Goal: Task Accomplishment & Management: Manage account settings

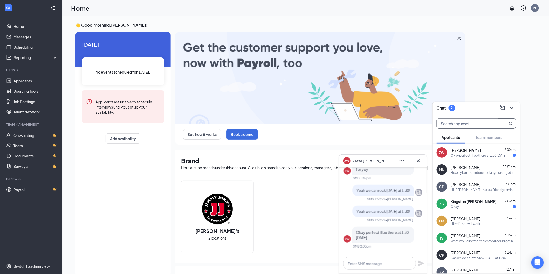
scroll to position [0, 0]
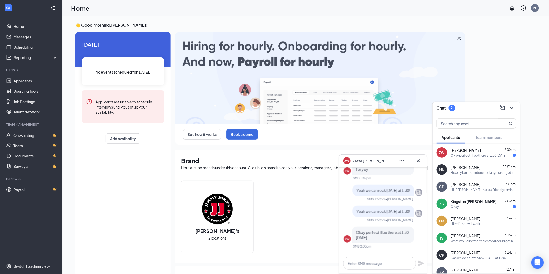
click at [478, 185] on span "[PERSON_NAME]" at bounding box center [466, 184] width 30 height 5
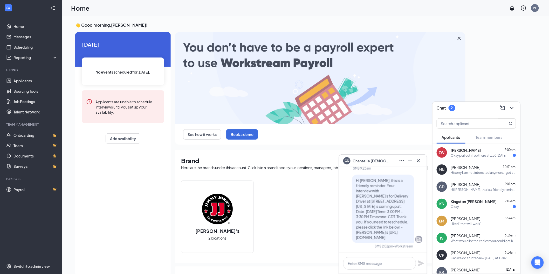
click at [381, 159] on span "[PERSON_NAME]" at bounding box center [370, 161] width 36 height 6
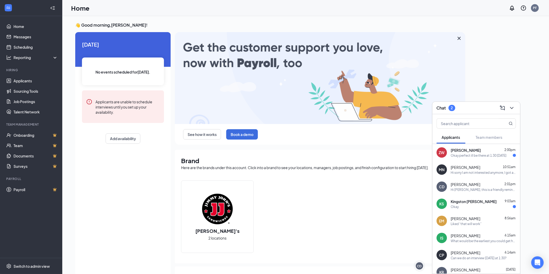
click at [458, 190] on div "Hi [PERSON_NAME], this is a friendly reminder. Your interview with [PERSON_NAME…" at bounding box center [483, 190] width 65 height 4
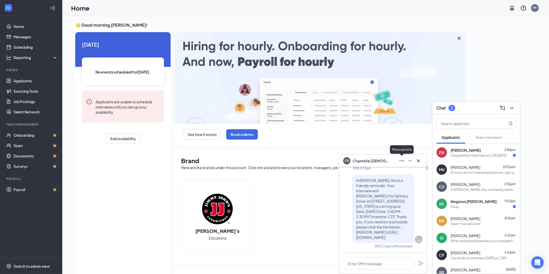
click at [401, 158] on icon "Ellipses" at bounding box center [402, 161] width 6 height 6
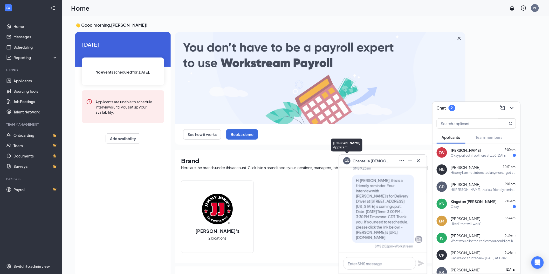
click at [347, 160] on div "CD" at bounding box center [346, 160] width 5 height 4
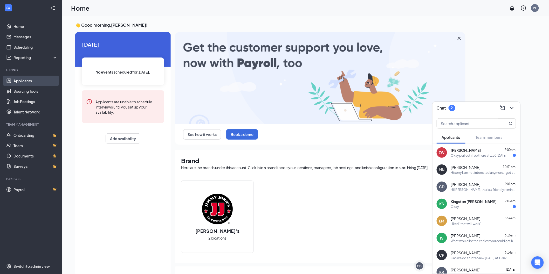
click at [44, 85] on link "Applicants" at bounding box center [35, 81] width 44 height 10
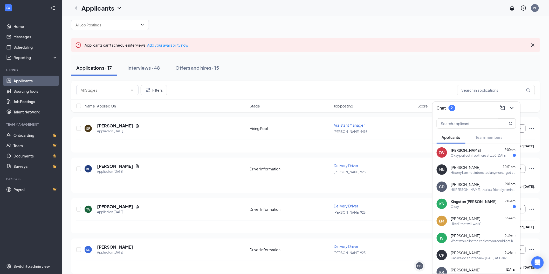
scroll to position [48, 0]
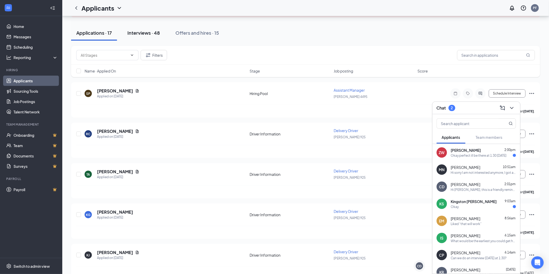
click at [147, 31] on div "Interviews · 48" at bounding box center [143, 33] width 32 height 6
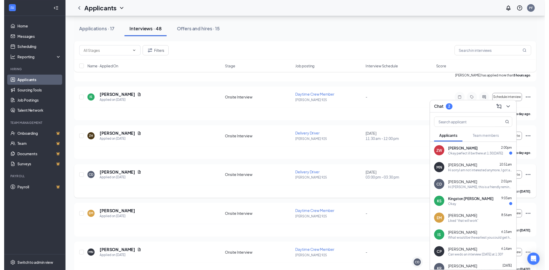
scroll to position [96, 0]
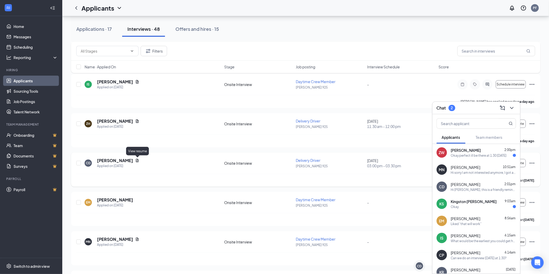
click at [138, 159] on icon "Document" at bounding box center [137, 160] width 3 height 3
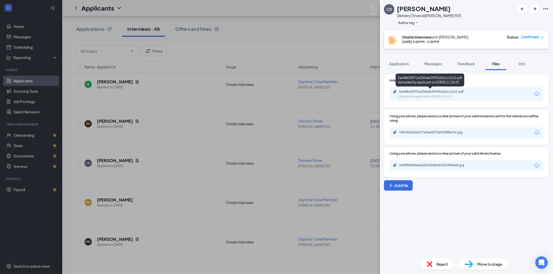
click at [405, 97] on div "Uploaded by applicant on [DATE] 11:36:23" at bounding box center [438, 97] width 78 height 4
click at [315, 114] on div "CD [PERSON_NAME] Delivery Driver at [PERSON_NAME] 925 Add a tag Onsite Intervie…" at bounding box center [276, 137] width 553 height 274
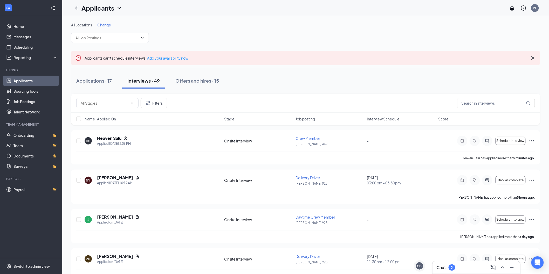
click at [465, 263] on div "Chat 2" at bounding box center [476, 268] width 88 height 12
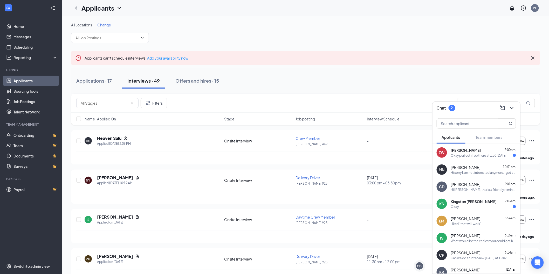
click at [484, 155] on div "Okay perfect ill be there at 1:30 [DATE]" at bounding box center [479, 156] width 56 height 4
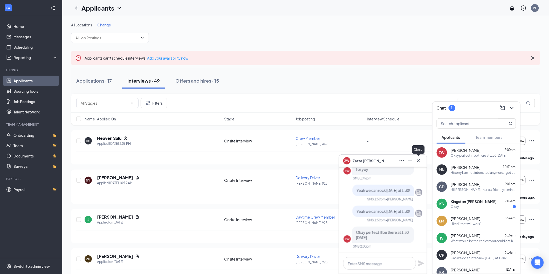
click at [422, 161] on button at bounding box center [418, 161] width 8 height 8
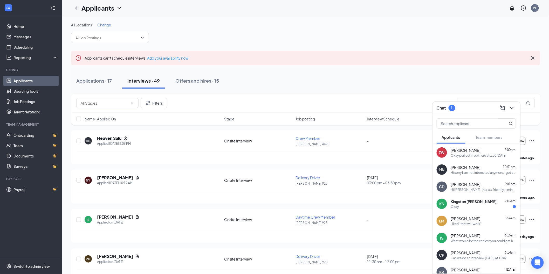
click at [474, 207] on div "Okay" at bounding box center [483, 207] width 65 height 4
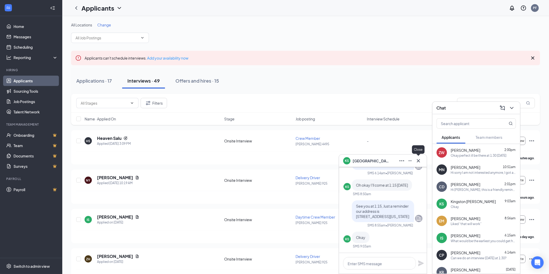
click at [419, 158] on icon "Cross" at bounding box center [418, 161] width 6 height 6
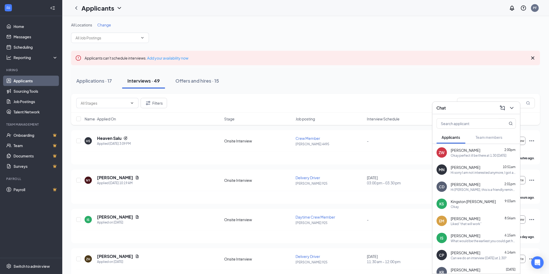
click at [276, 58] on div "Applicants can't schedule interviews. Add your availability now" at bounding box center [305, 58] width 469 height 15
click at [514, 107] on icon "ChevronDown" at bounding box center [511, 108] width 6 height 6
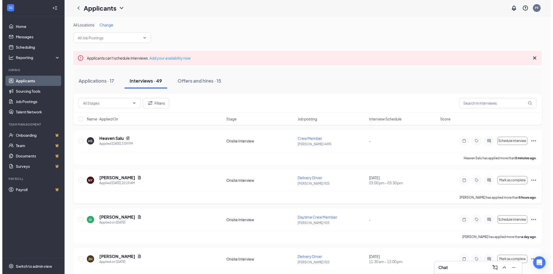
scroll to position [48, 0]
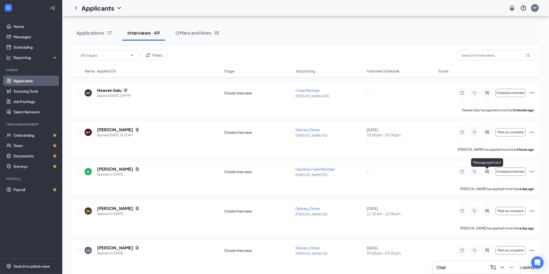
click at [490, 170] on icon "ActiveChat" at bounding box center [487, 172] width 6 height 4
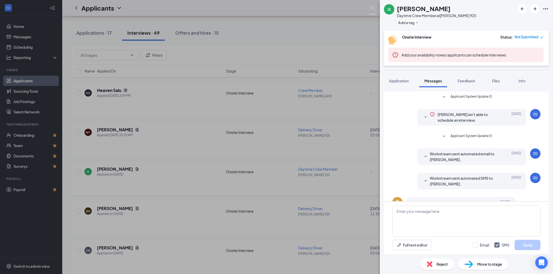
scroll to position [60, 0]
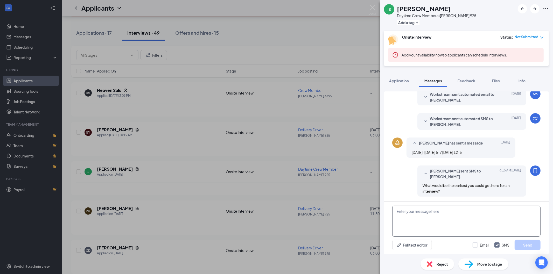
click at [445, 210] on textarea at bounding box center [466, 221] width 148 height 31
type textarea "I could do [DATE] anytime from 1-3"
click at [537, 242] on button "Send" at bounding box center [528, 245] width 26 height 10
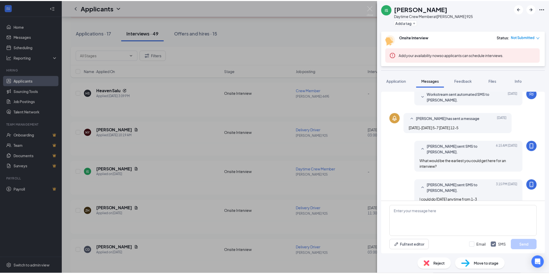
scroll to position [93, 0]
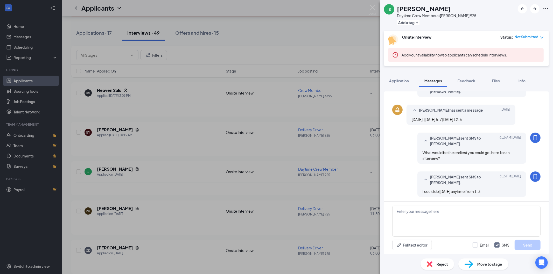
click at [338, 45] on div "IS [PERSON_NAME] Daytime Crew Member at [PERSON_NAME] 925 Add a tag Onsite Inte…" at bounding box center [276, 137] width 553 height 274
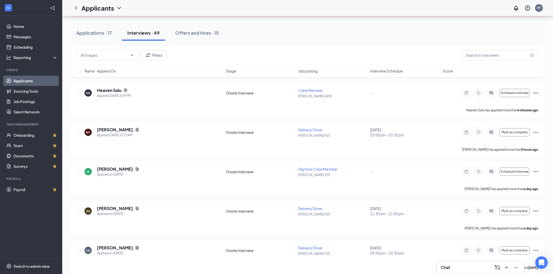
click at [372, 3] on div "Applicants PF" at bounding box center [307, 8] width 491 height 16
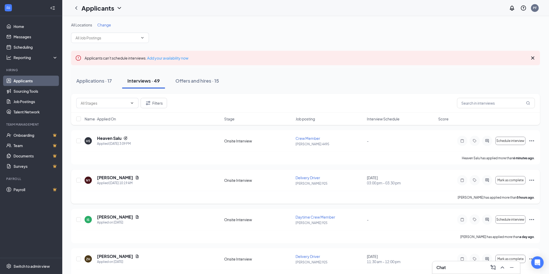
scroll to position [48, 0]
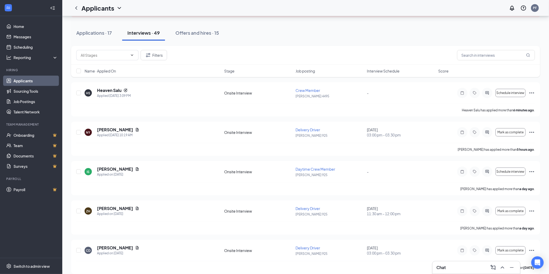
click at [453, 265] on div "Chat" at bounding box center [475, 268] width 79 height 8
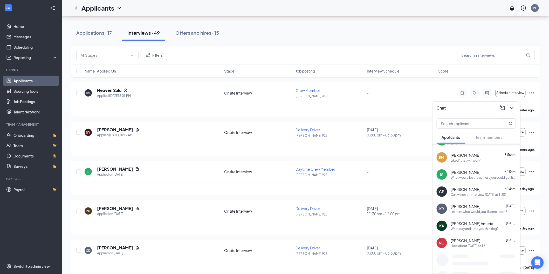
scroll to position [67, 0]
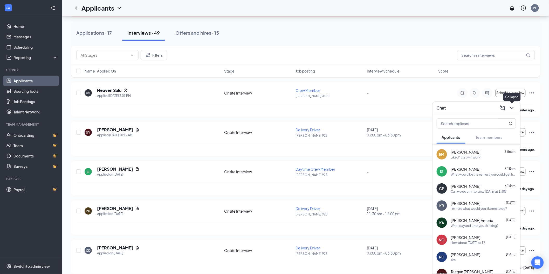
click at [511, 105] on icon "ChevronDown" at bounding box center [511, 108] width 6 height 6
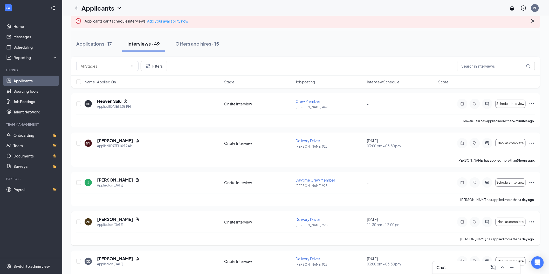
scroll to position [0, 0]
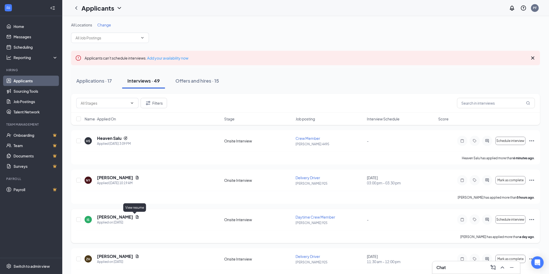
click at [135, 218] on icon "Document" at bounding box center [137, 217] width 4 height 4
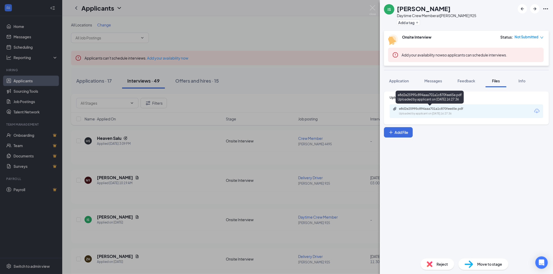
click at [450, 114] on div "Uploaded by applicant on [DATE] 16:27:36" at bounding box center [438, 114] width 78 height 4
click at [300, 89] on div "IS [PERSON_NAME] Daytime Crew Member at [PERSON_NAME] 925 Add a tag Onsite Inte…" at bounding box center [276, 137] width 553 height 274
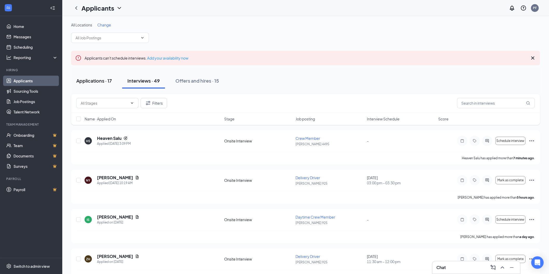
click at [101, 82] on div "Applications · 17" at bounding box center [94, 81] width 36 height 6
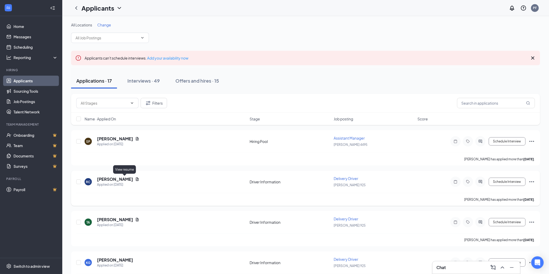
click at [135, 179] on icon "Document" at bounding box center [137, 179] width 4 height 4
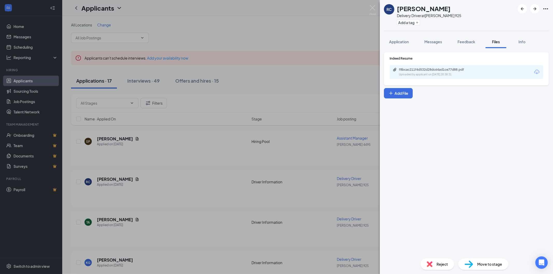
click at [294, 68] on div "RC [PERSON_NAME] Delivery Driver at [PERSON_NAME] 925 Add a tag Application Mes…" at bounding box center [276, 137] width 553 height 274
